Goal: Information Seeking & Learning: Compare options

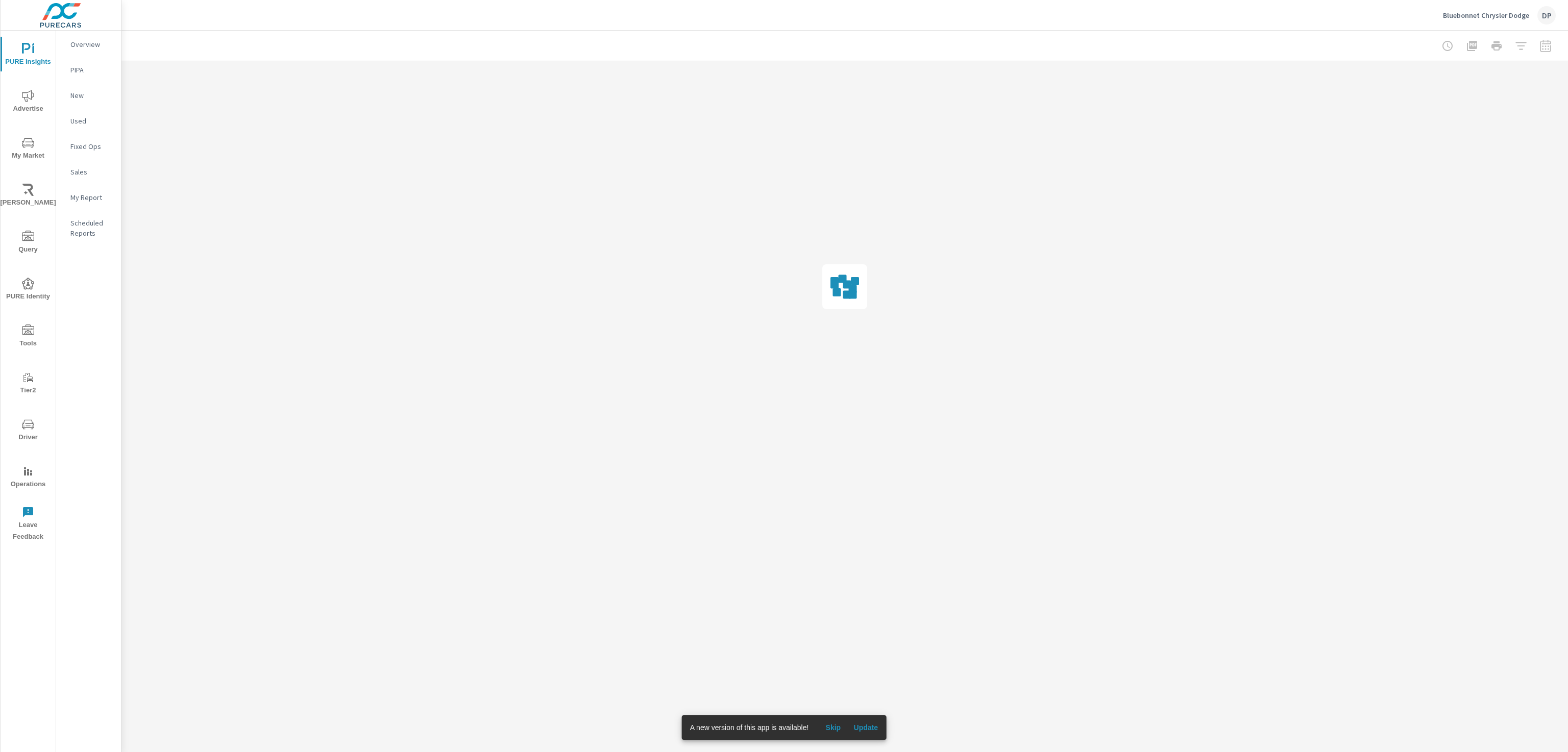
click at [869, 725] on span "Update" at bounding box center [866, 727] width 24 height 9
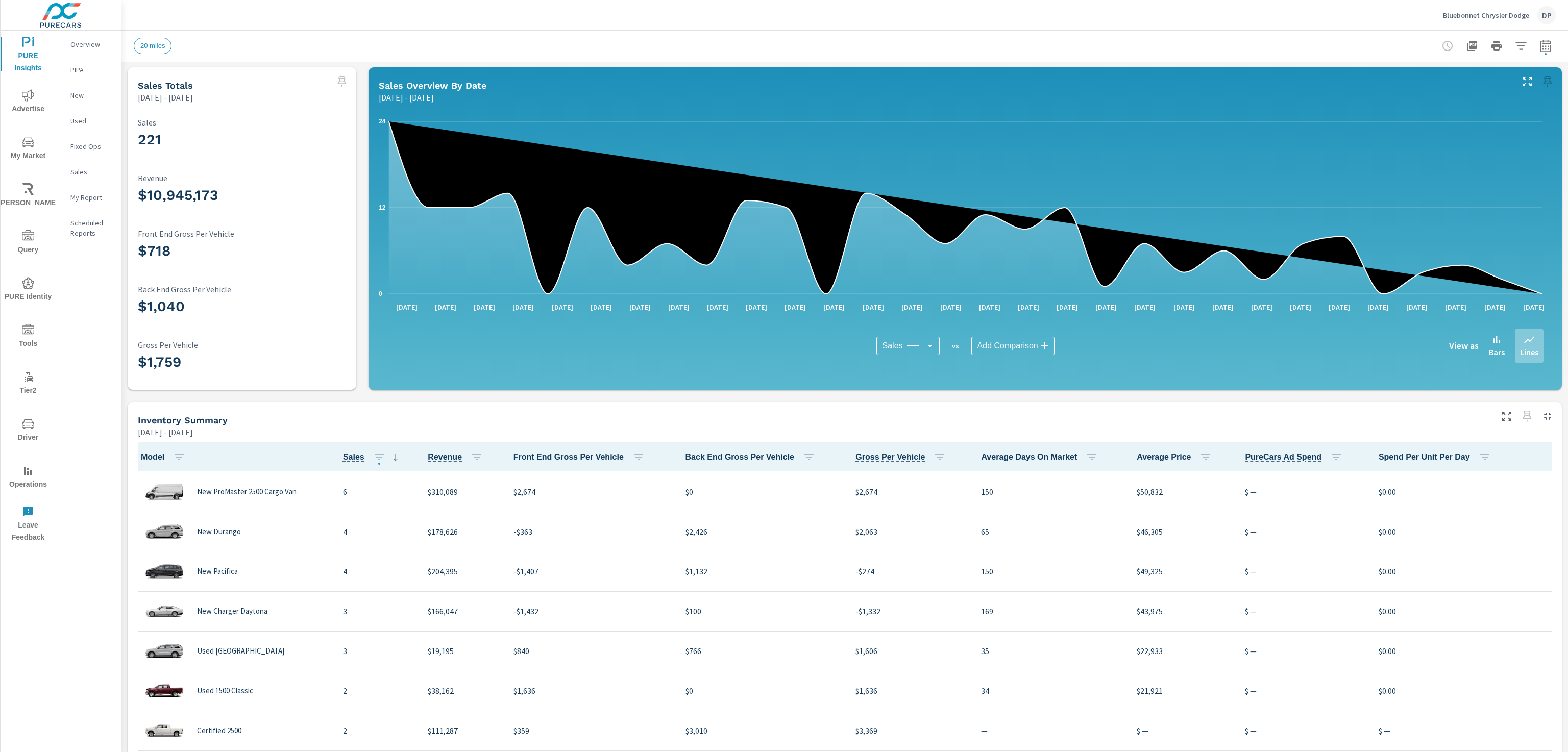
scroll to position [383, 0]
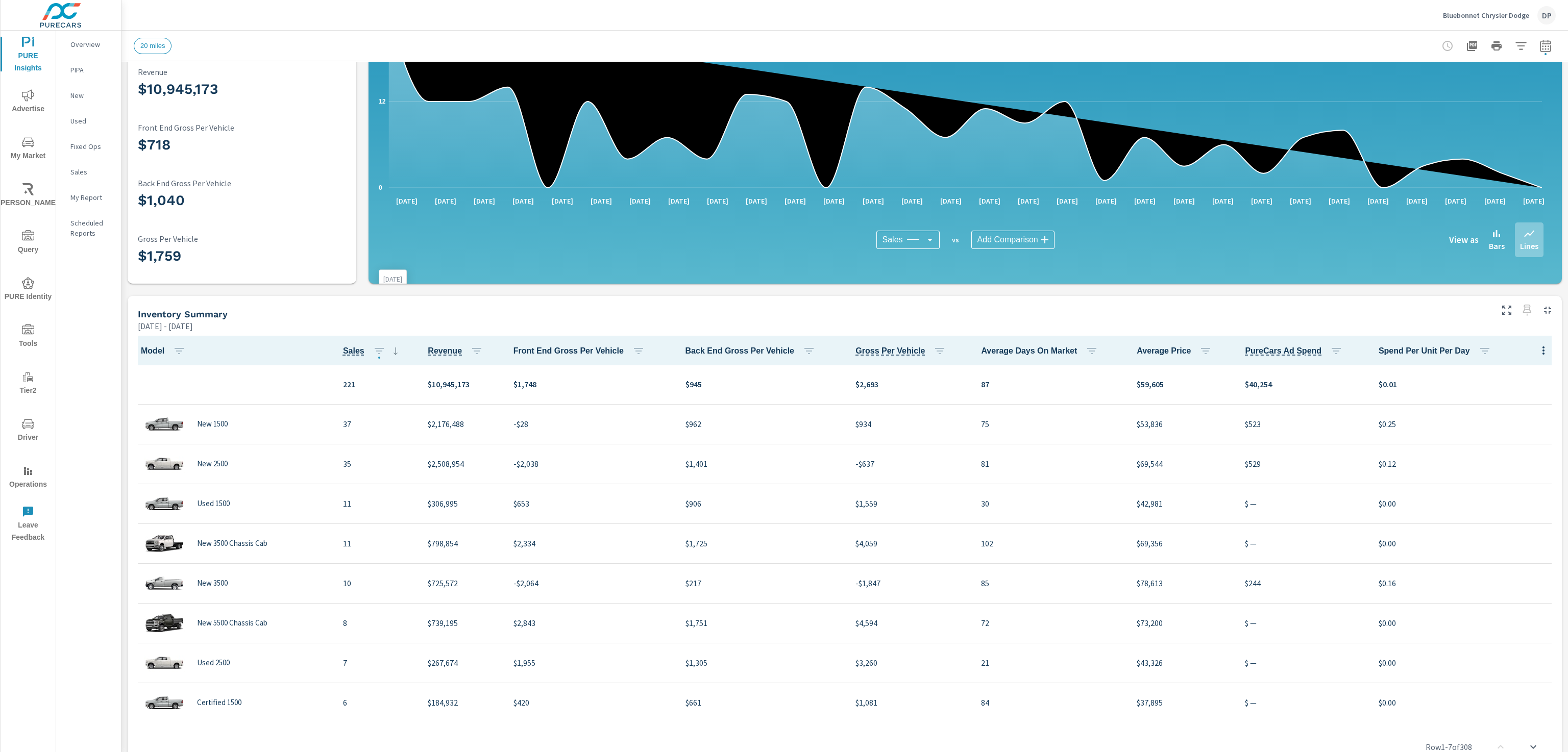
scroll to position [145, 0]
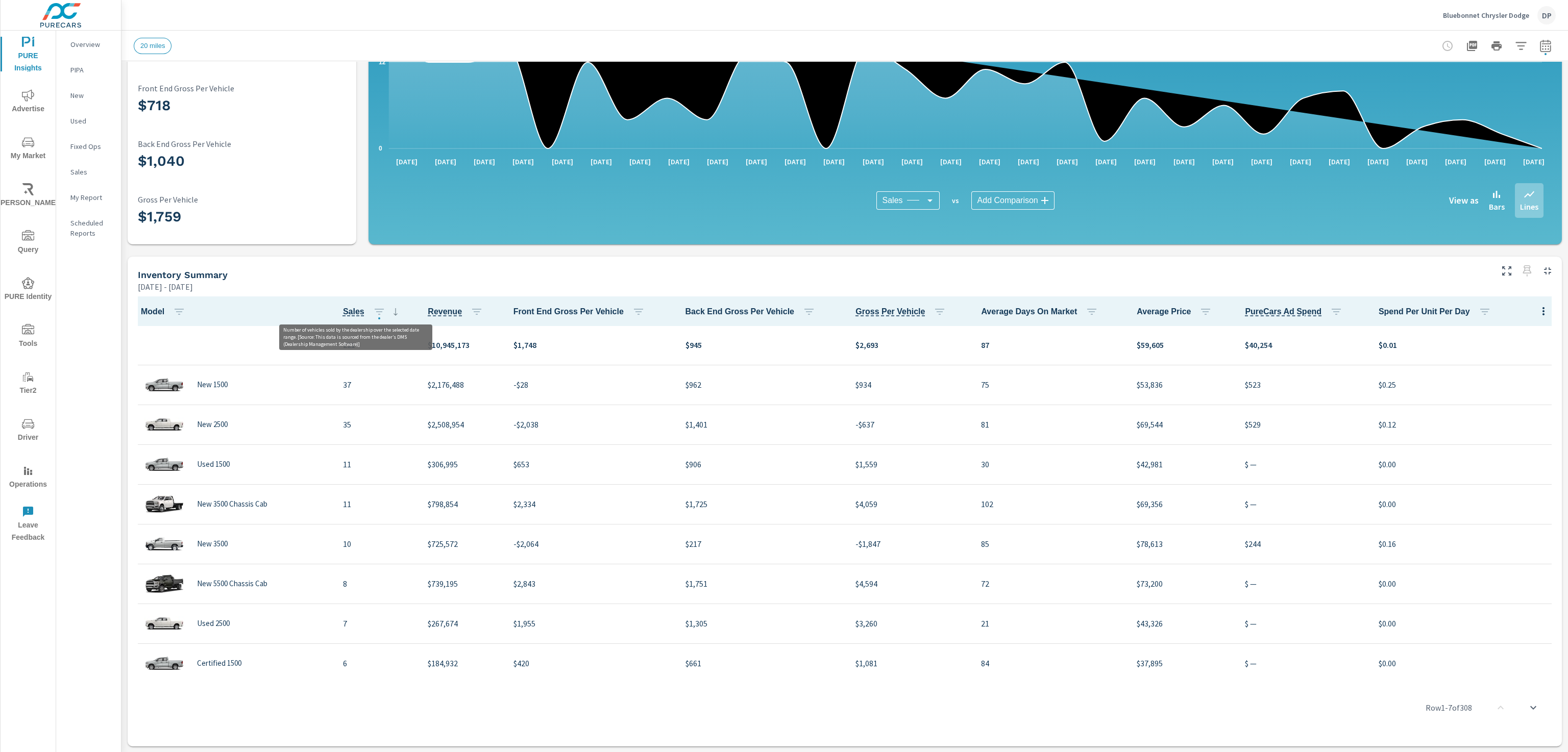
click at [354, 308] on span "Sales" at bounding box center [354, 312] width 21 height 12
click at [387, 314] on button "button" at bounding box center [379, 312] width 21 height 21
click at [349, 308] on div at bounding box center [784, 376] width 1568 height 752
click at [1539, 42] on icon "button" at bounding box center [1545, 46] width 12 height 12
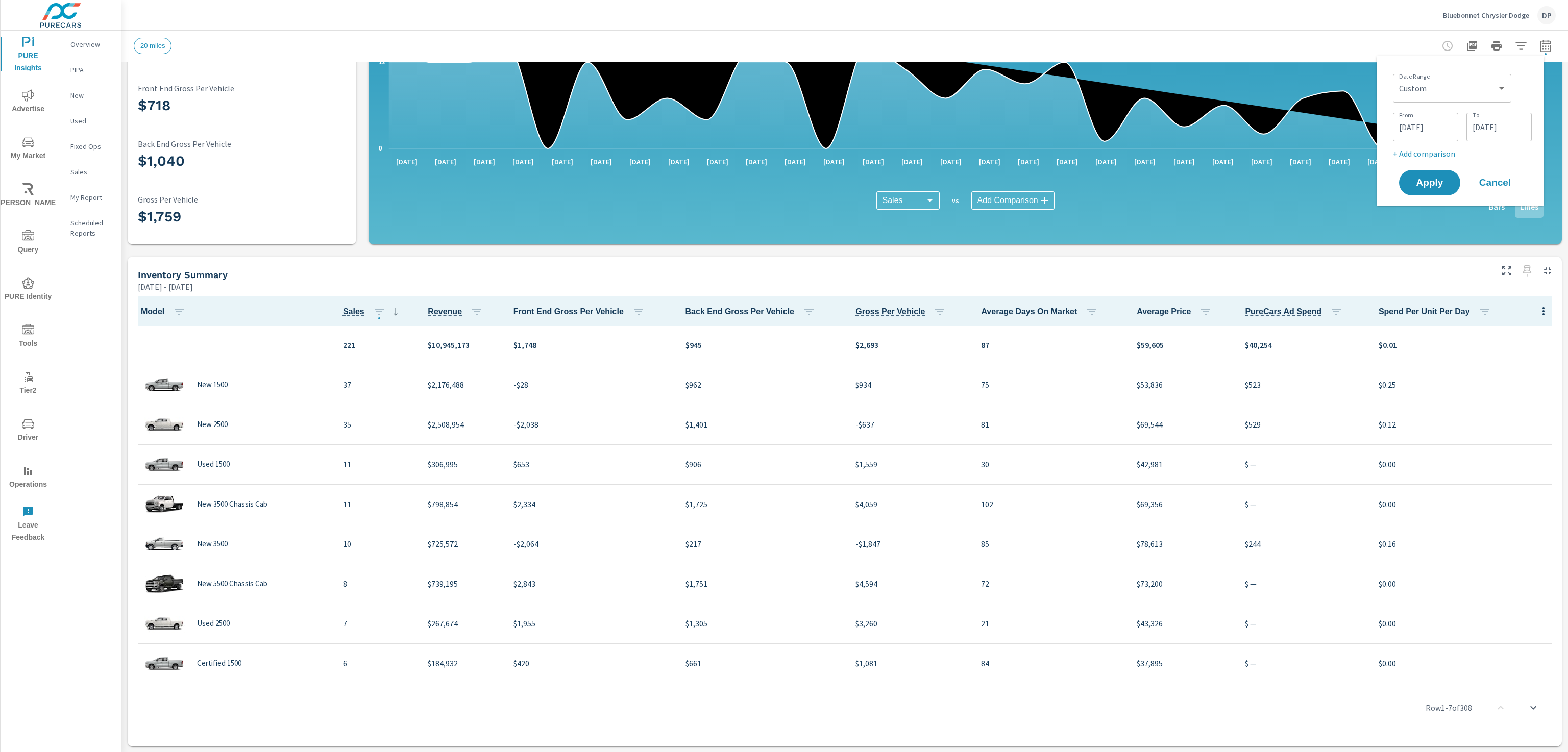
click at [1441, 155] on p "+ Add comparison" at bounding box center [1462, 153] width 139 height 12
select select "Previous period"
click at [1430, 207] on span "Apply" at bounding box center [1429, 212] width 42 height 10
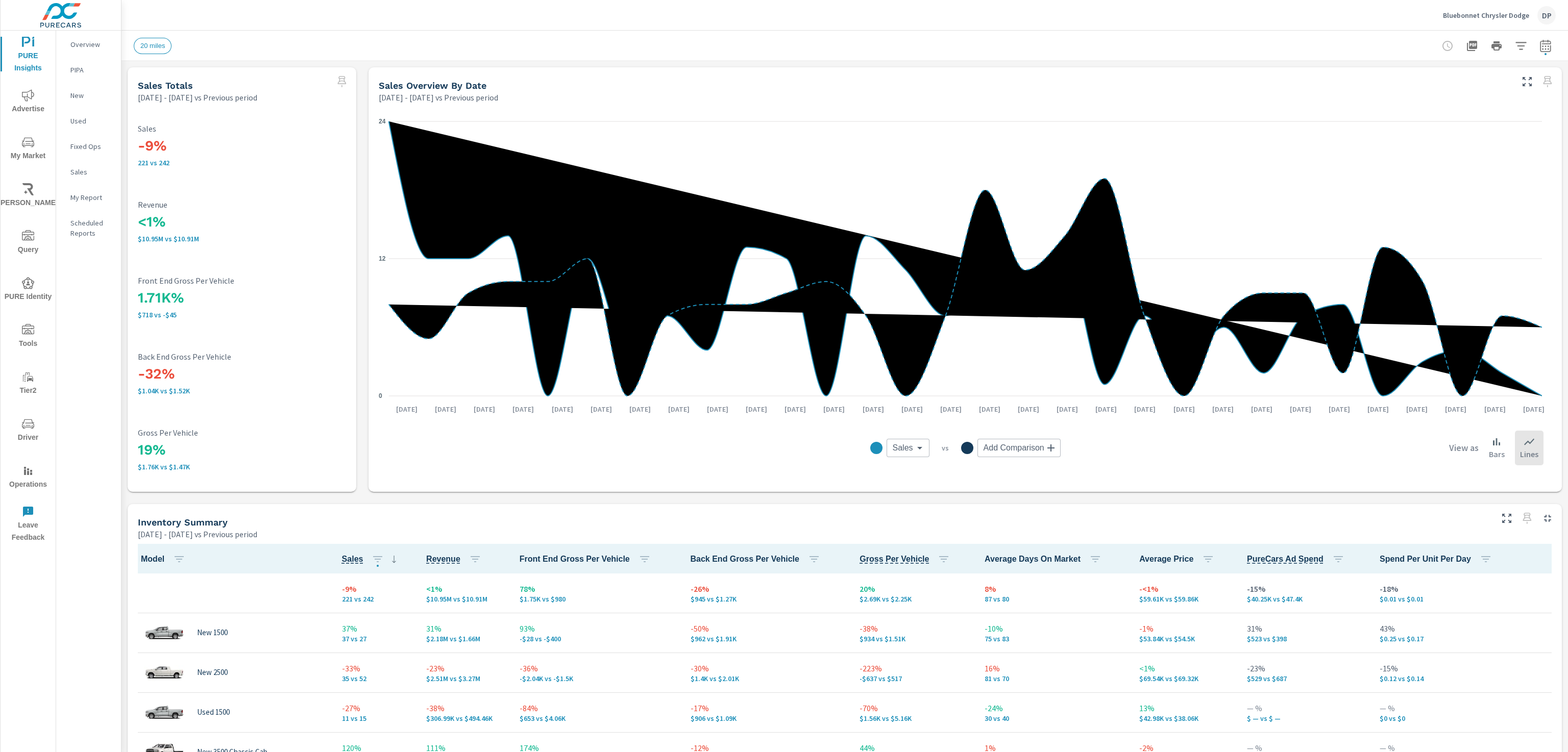
scroll to position [1, 0]
click at [350, 561] on span "Sales" at bounding box center [352, 559] width 21 height 12
click at [1538, 557] on icon "button" at bounding box center [1544, 559] width 12 height 12
click at [1517, 599] on span "Market Comparison" at bounding box center [1521, 601] width 65 height 10
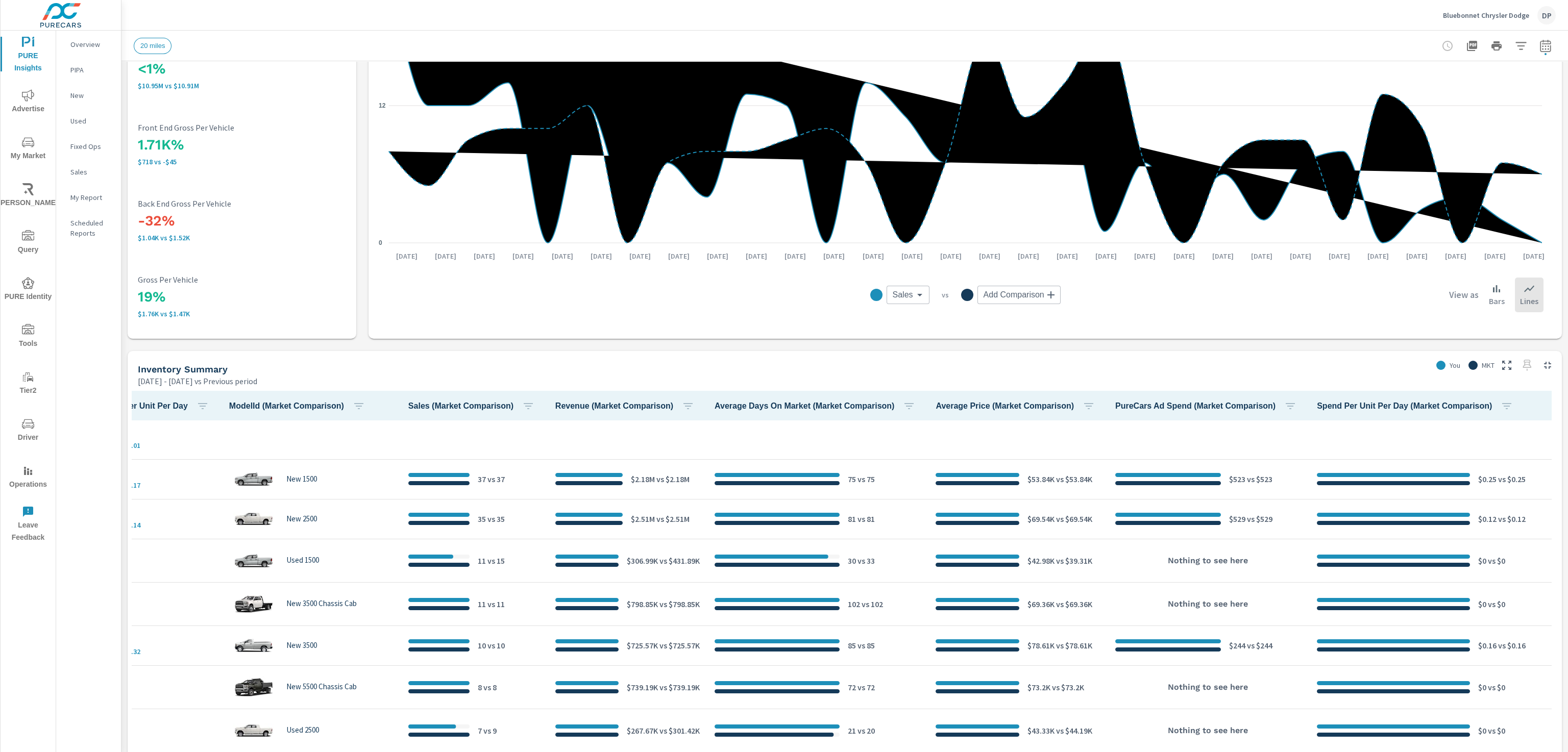
scroll to position [1, 1081]
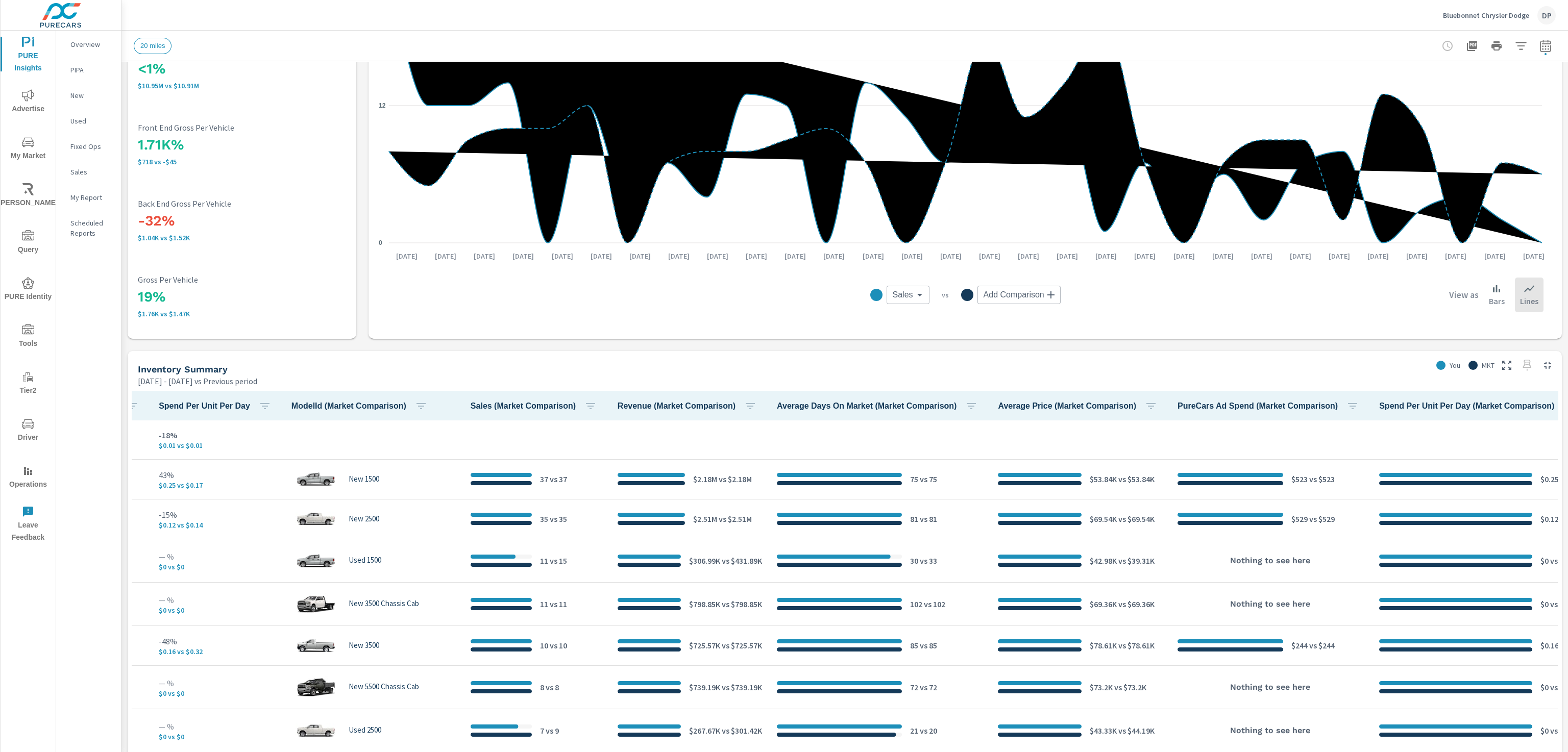
click at [471, 404] on span "Sales (Market Comparison)" at bounding box center [536, 406] width 130 height 12
click at [283, 416] on th "ModelId (Market Comparison)" at bounding box center [373, 405] width 179 height 30
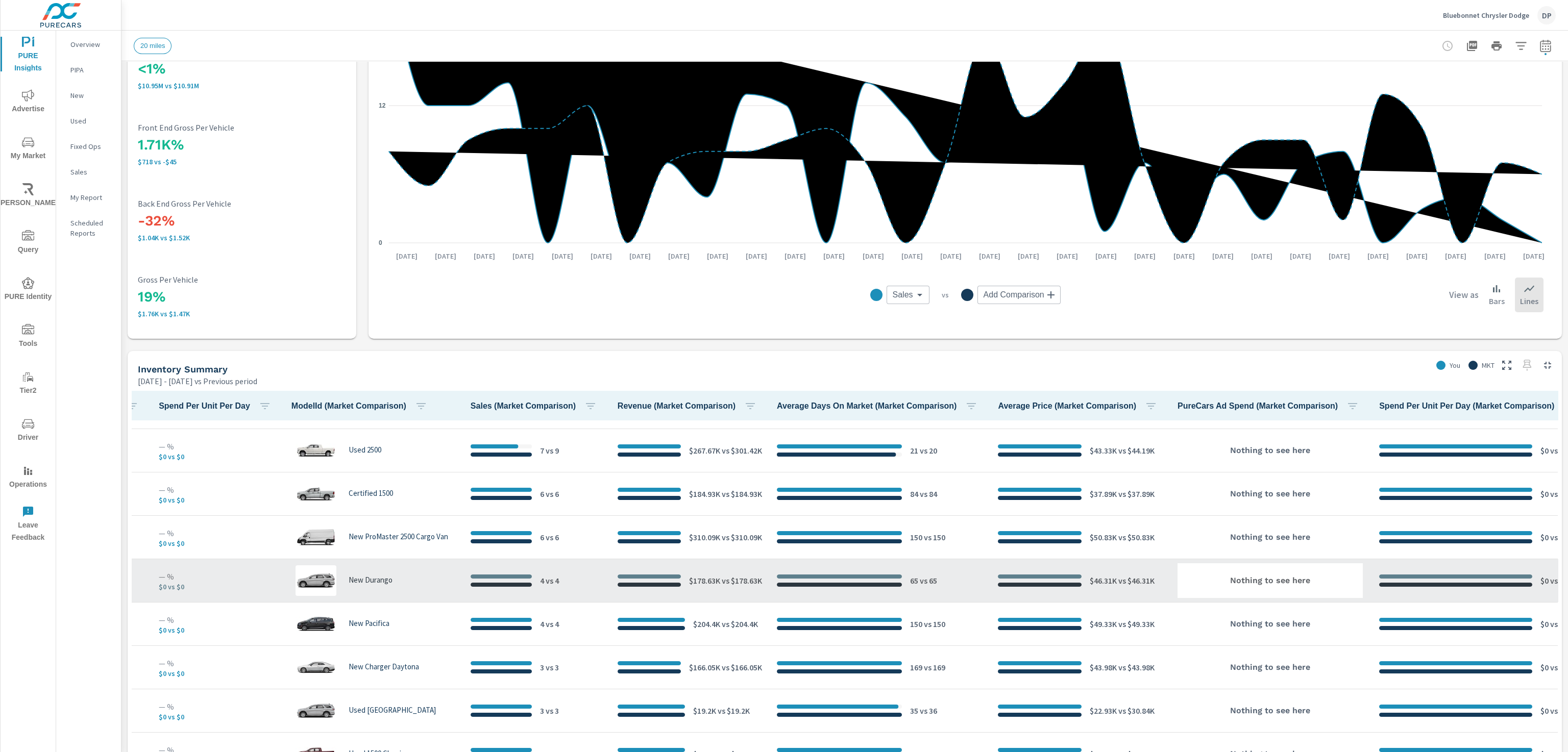
scroll to position [307, 1081]
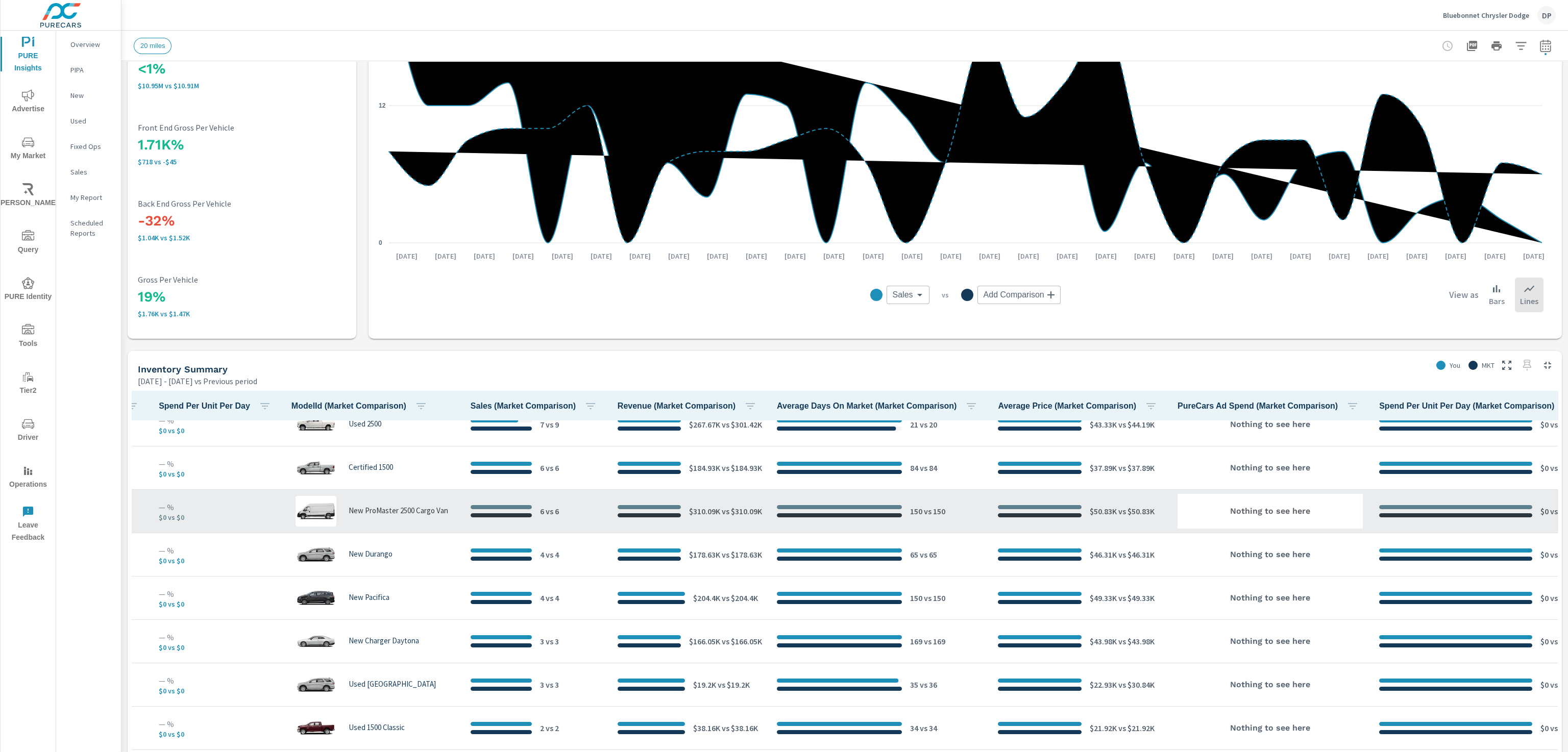
drag, startPoint x: 771, startPoint y: 557, endPoint x: 257, endPoint y: 495, distance: 517.7
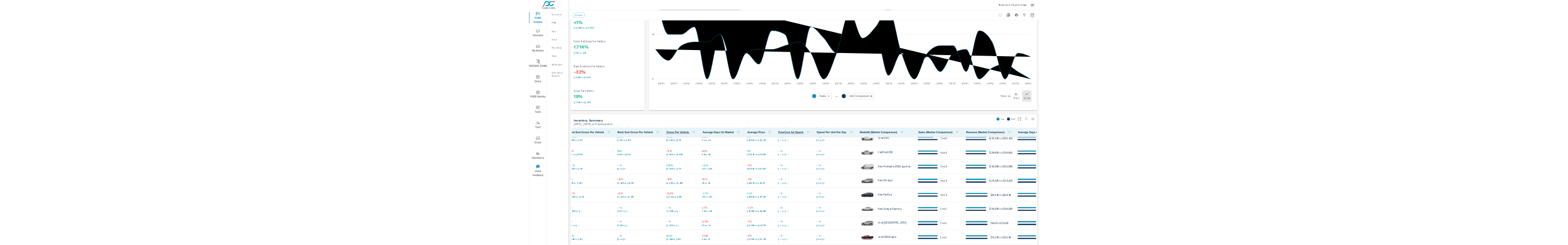
scroll to position [307, 0]
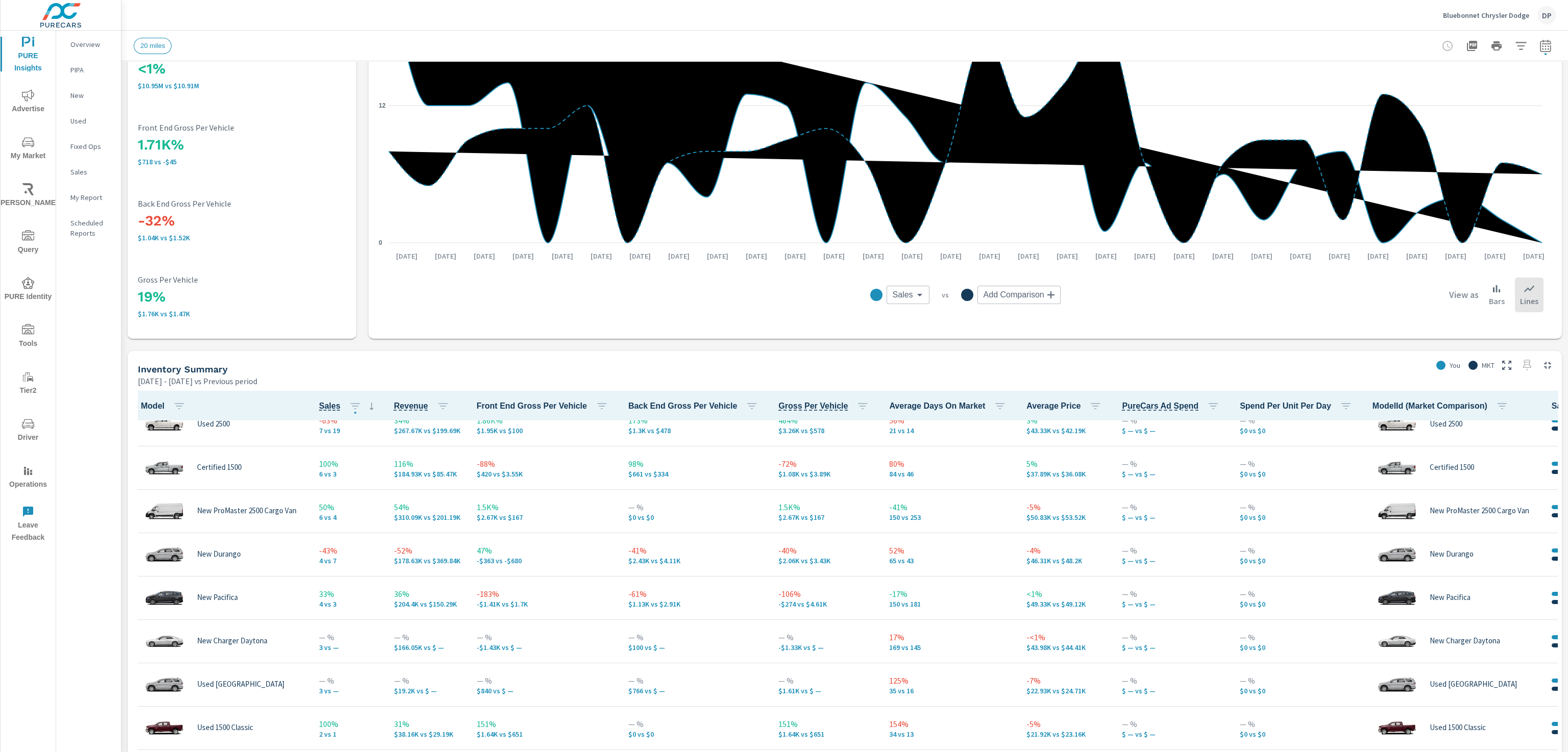
drag, startPoint x: 174, startPoint y: 436, endPoint x: 80, endPoint y: 431, distance: 94.1
click at [323, 407] on span "Sales" at bounding box center [329, 406] width 21 height 12
click at [351, 406] on icon "button" at bounding box center [355, 406] width 9 height 6
click at [82, 517] on div at bounding box center [784, 376] width 1568 height 752
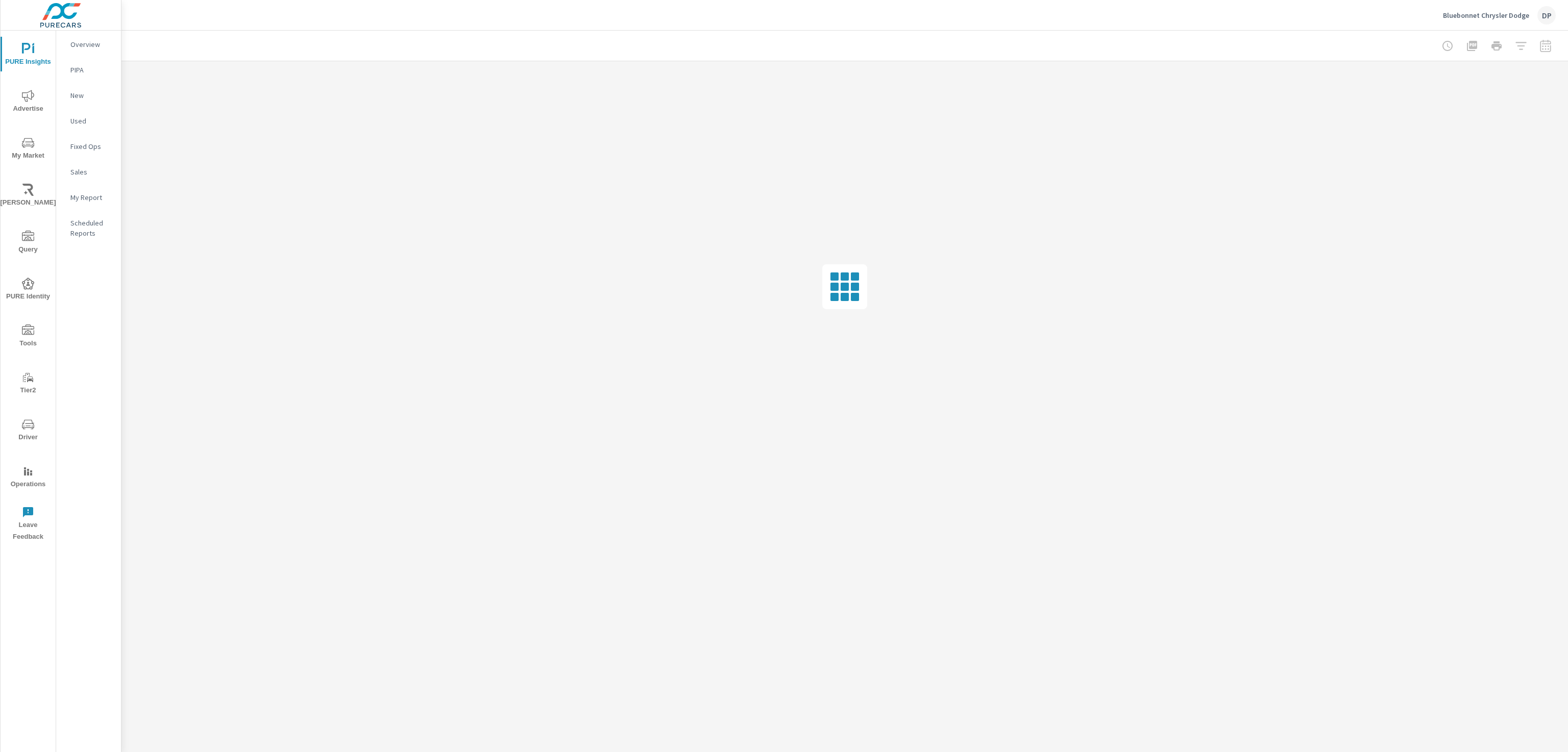
click at [91, 164] on div "Sales" at bounding box center [88, 172] width 65 height 15
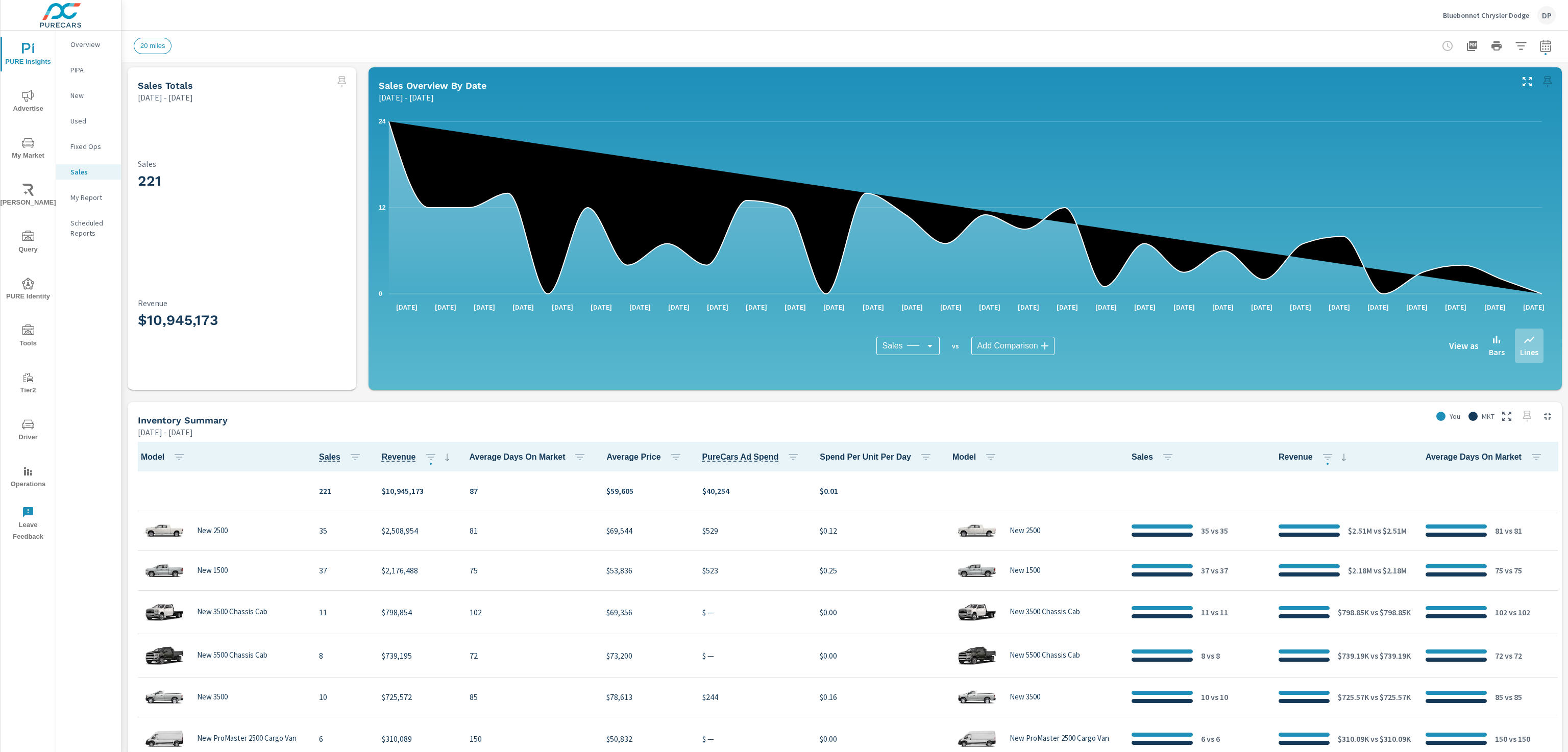
scroll to position [1, 0]
click at [326, 459] on span "Sales" at bounding box center [329, 457] width 21 height 12
click at [1541, 40] on button "button" at bounding box center [1545, 46] width 21 height 21
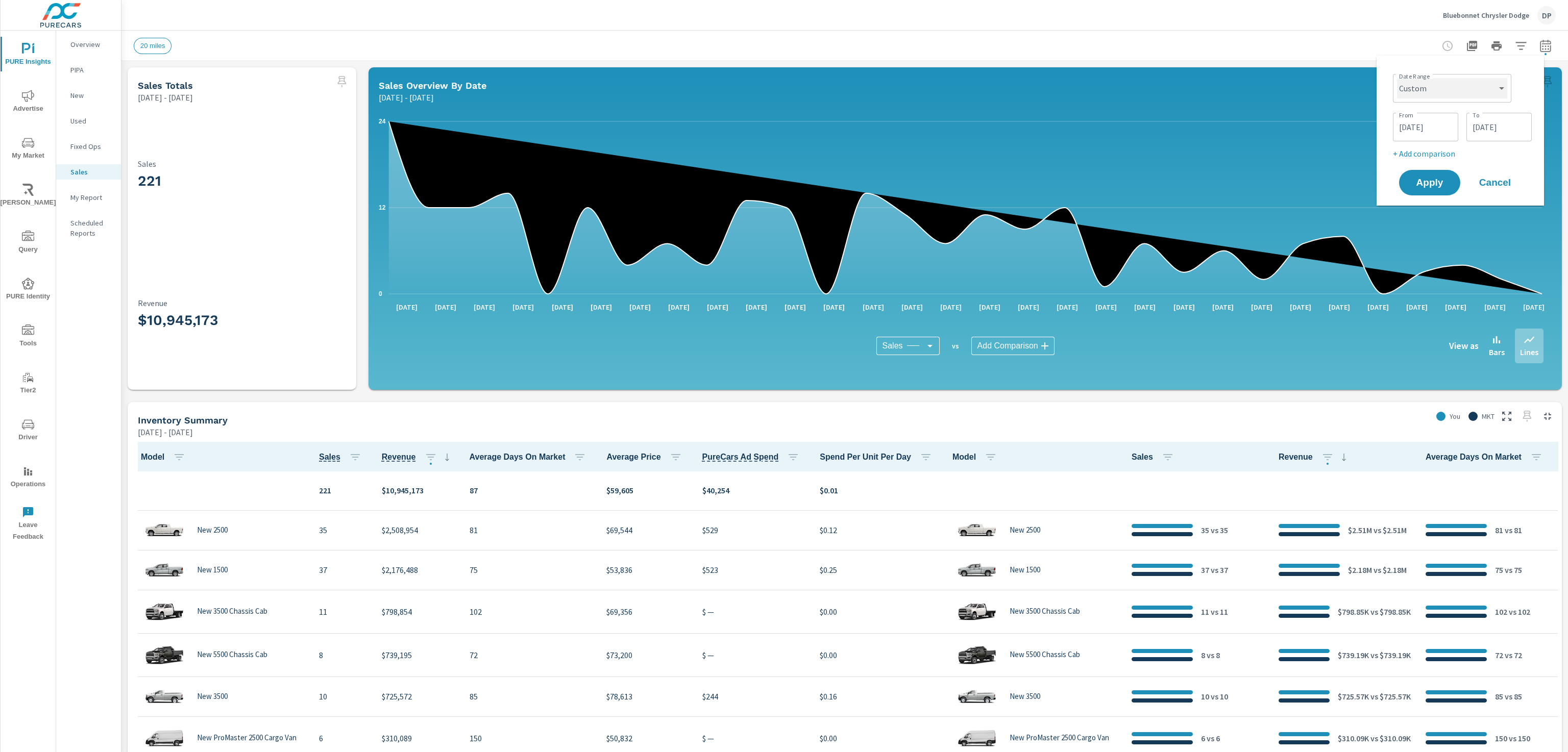
click at [1475, 94] on select "Custom Yesterday Last week Last 7 days Last 14 days Last 30 days Last 45 days L…" at bounding box center [1452, 88] width 110 height 21
click at [1397, 78] on select "Custom Yesterday Last week Last 7 days Last 14 days Last 30 days Last 45 days L…" at bounding box center [1452, 88] width 110 height 21
select select "Last 14 days"
click at [1433, 117] on p "+ Add comparison" at bounding box center [1462, 115] width 131 height 12
select select "Previous period"
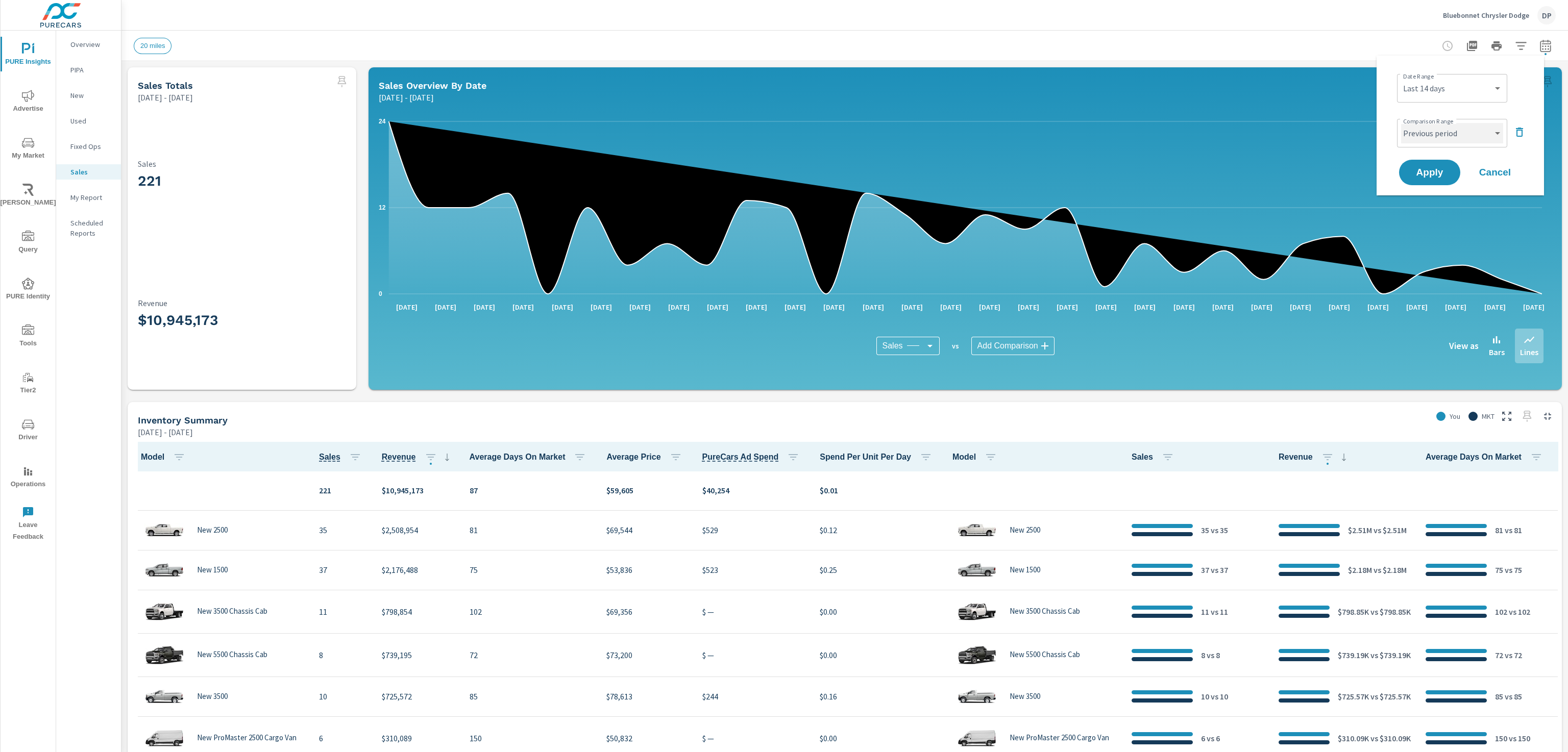
click at [1437, 131] on select "Custom Previous period Previous month Previous year" at bounding box center [1452, 133] width 102 height 21
click at [1401, 123] on select "Custom Previous period Previous month Previous year" at bounding box center [1452, 133] width 102 height 21
click at [1431, 175] on span "Apply" at bounding box center [1429, 173] width 42 height 10
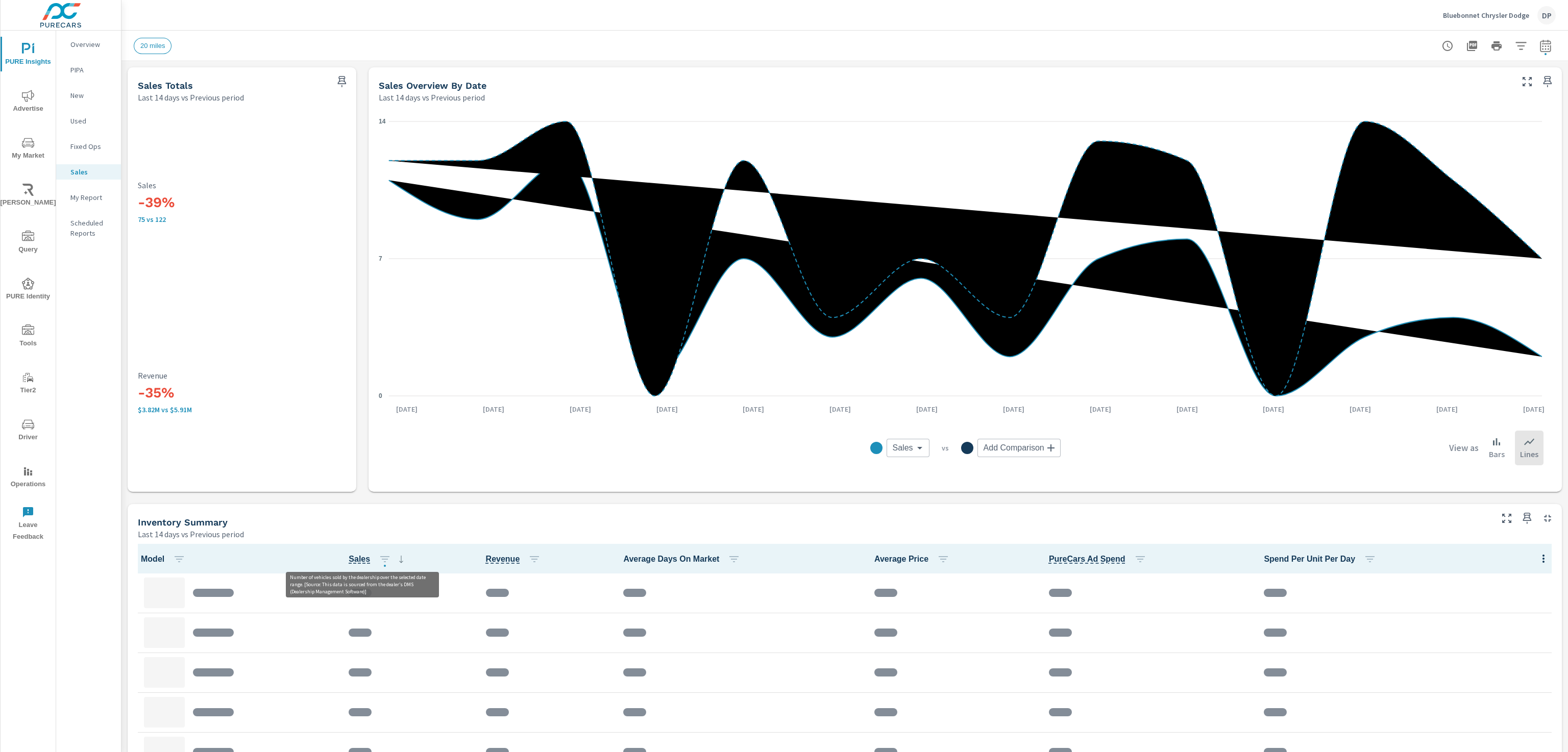
click at [365, 561] on span "Sales" at bounding box center [359, 559] width 21 height 12
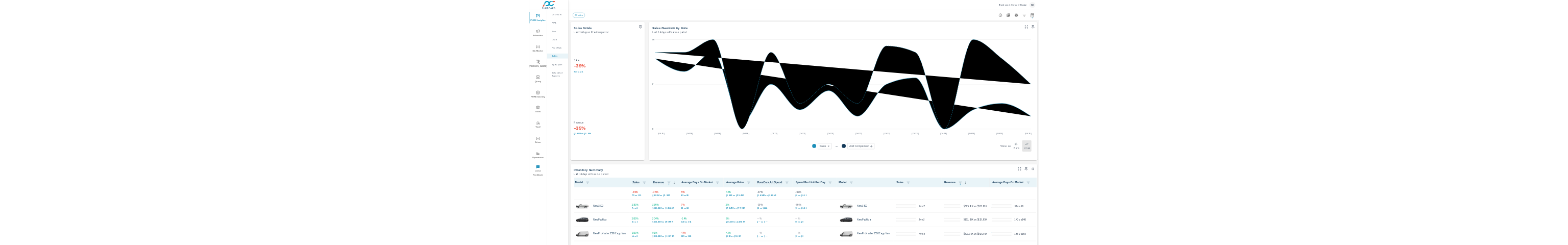
scroll to position [1, 0]
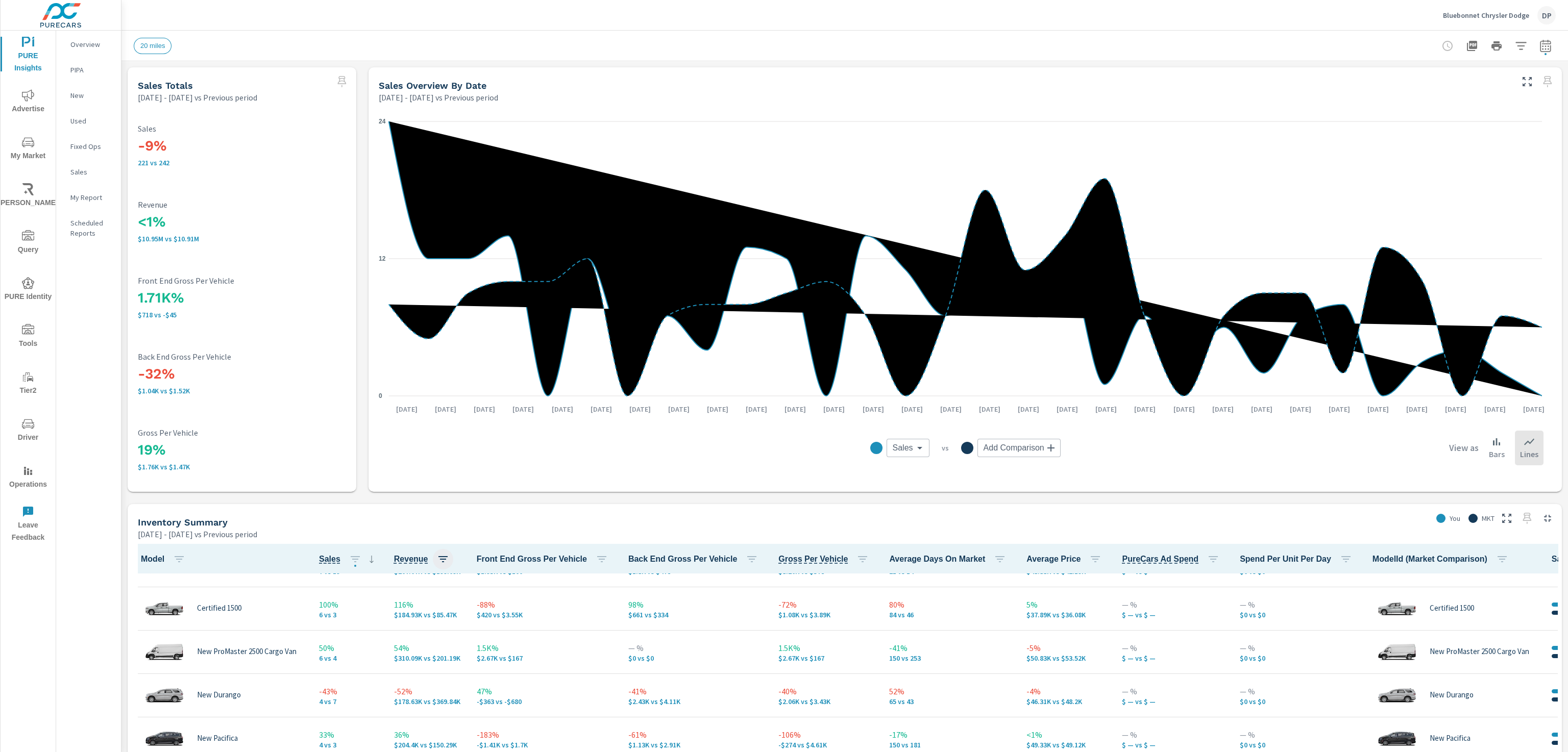
scroll to position [77, 0]
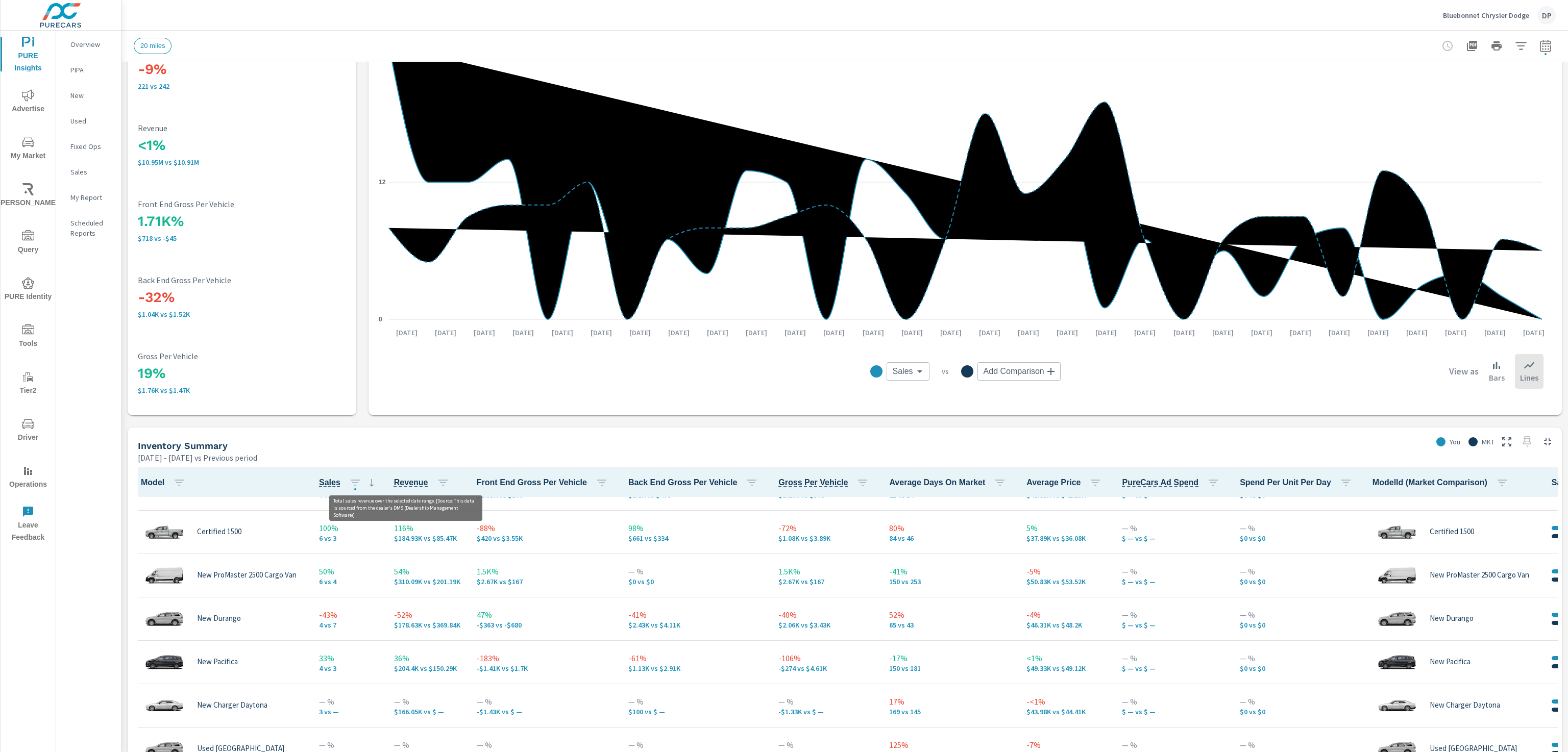
click at [413, 245] on span "Revenue" at bounding box center [411, 482] width 34 height 12
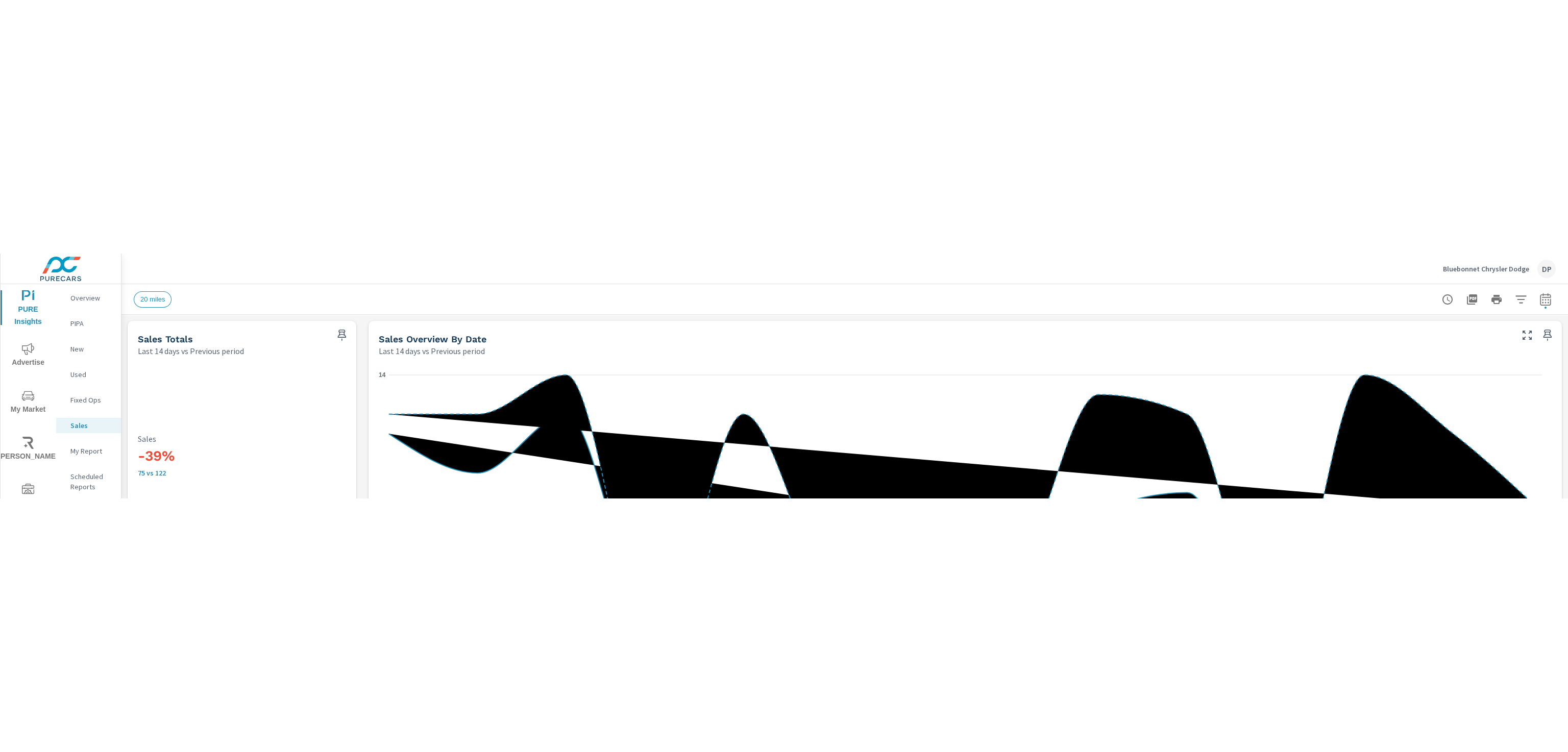
scroll to position [1, 0]
